Goal: Task Accomplishment & Management: Complete application form

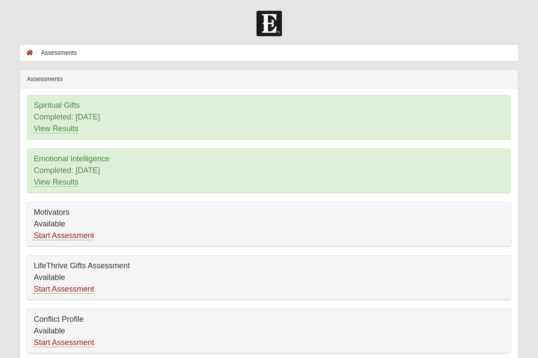
click at [54, 104] on div "Spiritual Gifts Completed: 9/12/2025 View Results" at bounding box center [269, 117] width 484 height 44
click at [54, 131] on link "View Results" at bounding box center [56, 128] width 45 height 9
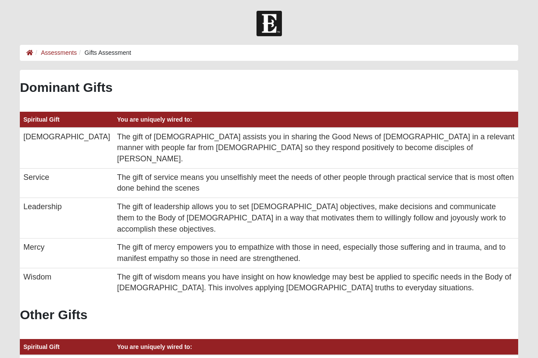
click at [29, 57] on li at bounding box center [29, 52] width 7 height 9
click at [29, 54] on icon at bounding box center [29, 53] width 7 height 6
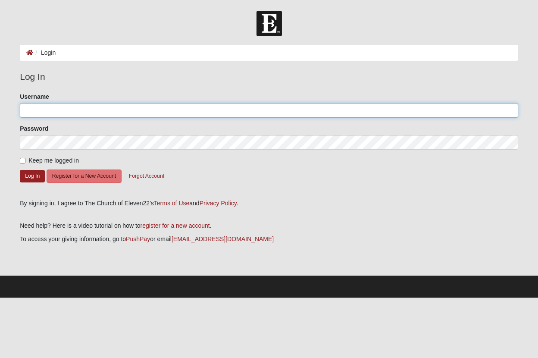
type input "pfansler93"
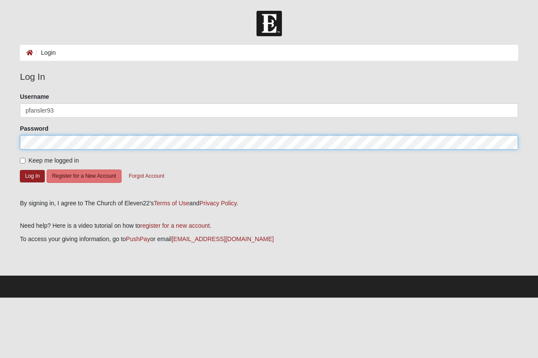
click at [32, 176] on button "Log In" at bounding box center [32, 176] width 25 height 13
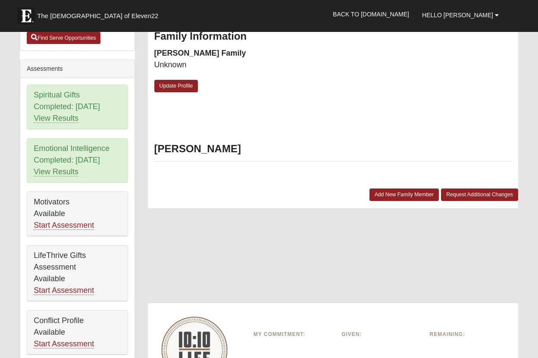
scroll to position [310, 0]
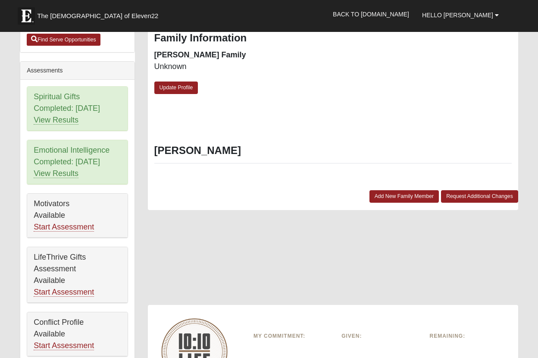
click at [60, 101] on div "Spiritual Gifts Completed: 9/12/2025 View Results" at bounding box center [77, 109] width 100 height 44
click at [60, 101] on div "Spiritual Gifts Completed: [DATE] View Results" at bounding box center [77, 109] width 100 height 44
click at [65, 111] on div "Spiritual Gifts Completed: 9/12/2025 View Results" at bounding box center [77, 109] width 100 height 44
click at [61, 100] on div "Spiritual Gifts Completed: 9/12/2025 View Results" at bounding box center [77, 109] width 100 height 44
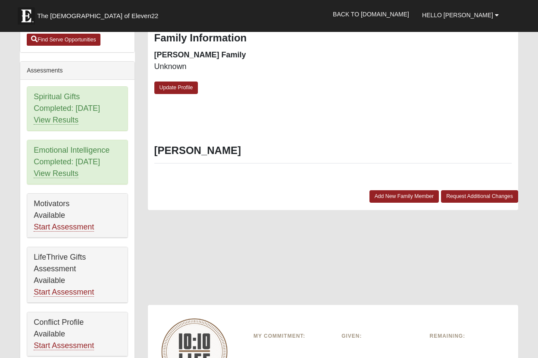
click at [65, 104] on div "Spiritual Gifts Completed: 9/12/2025 View Results" at bounding box center [77, 109] width 100 height 44
click at [60, 121] on link "View Results" at bounding box center [56, 120] width 45 height 9
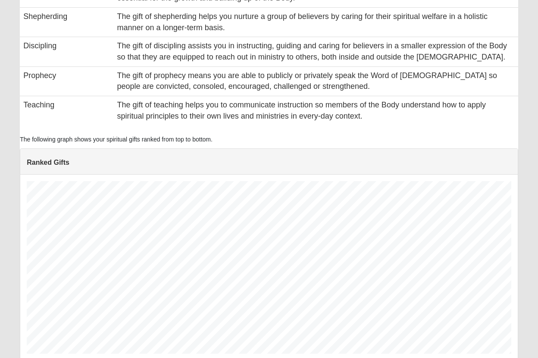
scroll to position [583, 0]
